Goal: Find specific page/section: Find specific page/section

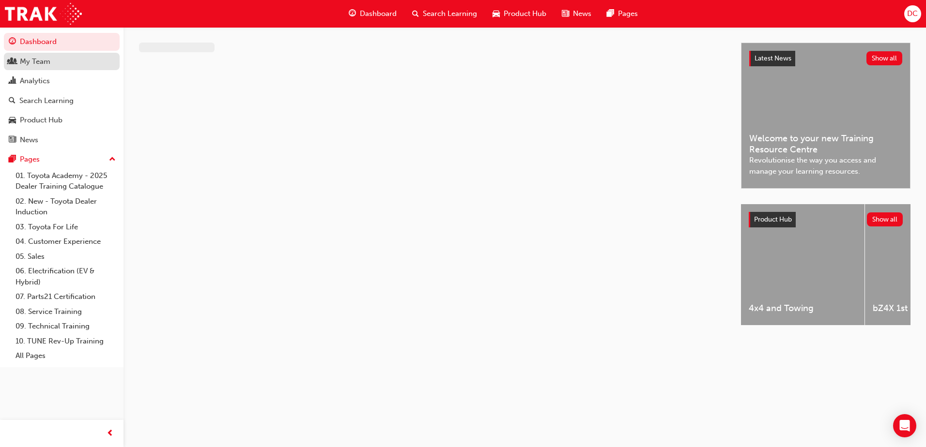
click at [54, 66] on div "My Team" at bounding box center [62, 62] width 106 height 12
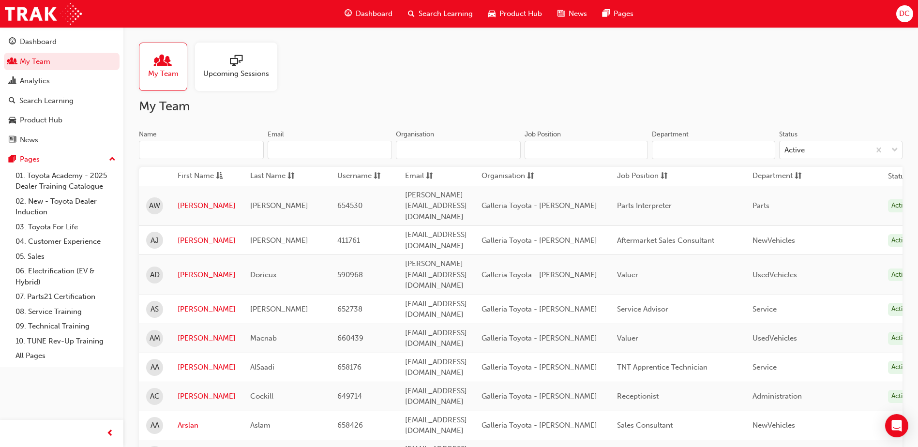
click at [187, 149] on input "Name" at bounding box center [201, 150] width 125 height 18
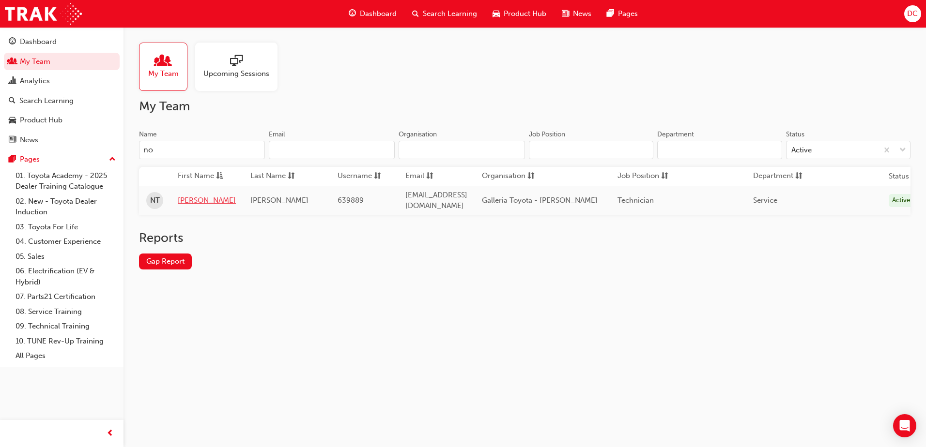
type input "no"
click at [191, 196] on link "[PERSON_NAME]" at bounding box center [207, 200] width 58 height 11
